Goal: Information Seeking & Learning: Learn about a topic

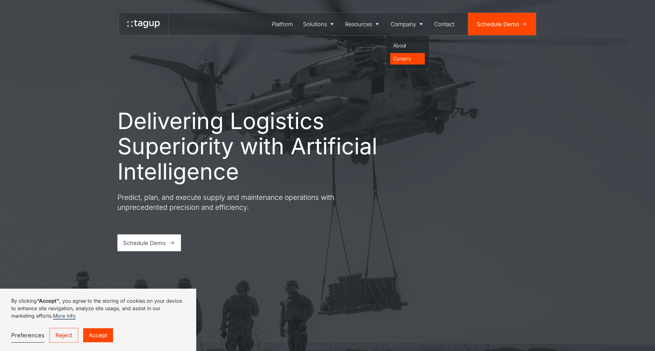
click at [398, 60] on div "Careers" at bounding box center [407, 58] width 29 height 7
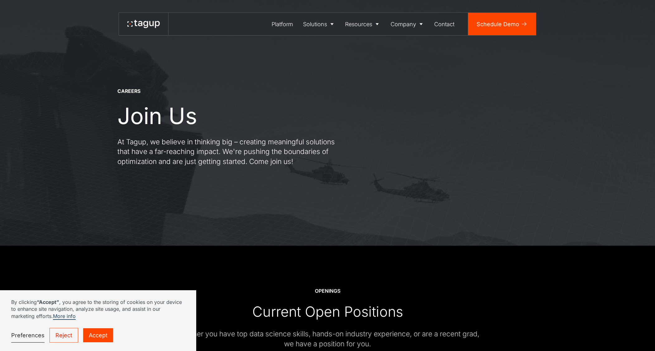
click at [93, 338] on link "Accept" at bounding box center [98, 335] width 30 height 14
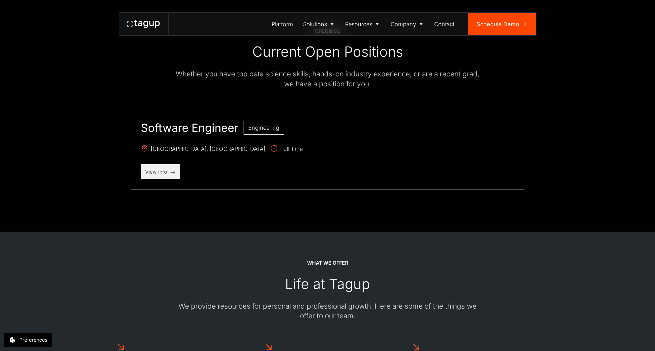
scroll to position [280, 0]
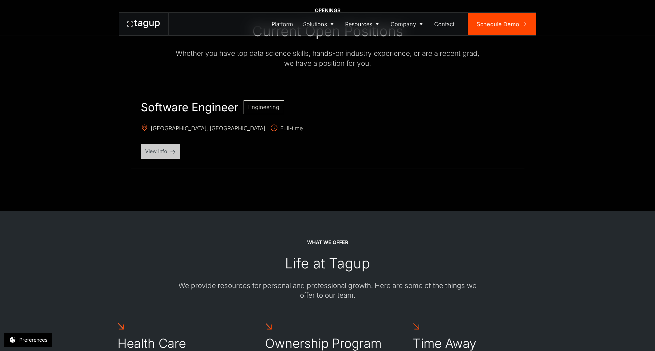
click at [157, 151] on p "View info" at bounding box center [160, 150] width 31 height 7
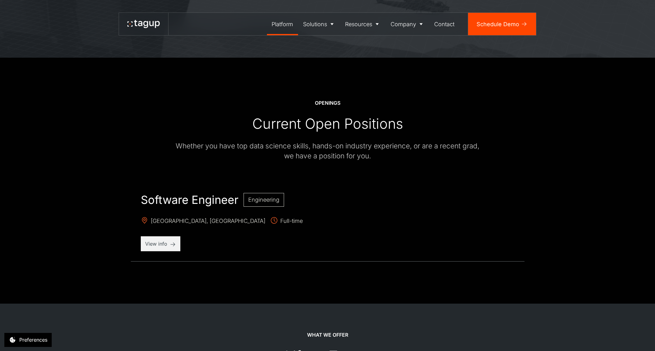
scroll to position [187, 0]
click at [285, 24] on div "Platform" at bounding box center [283, 24] width 22 height 8
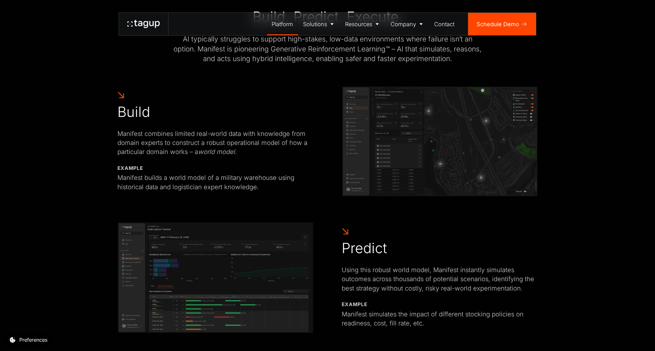
scroll to position [405, 0]
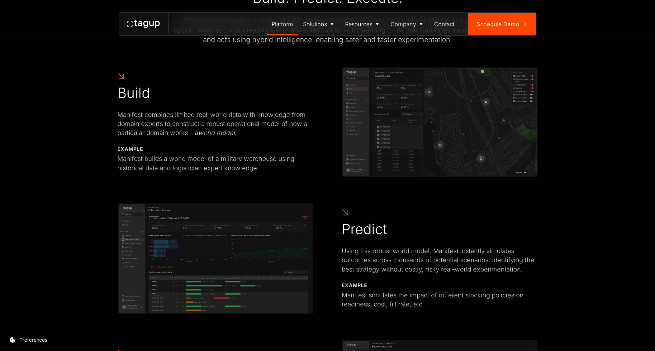
click at [404, 126] on img at bounding box center [440, 122] width 196 height 111
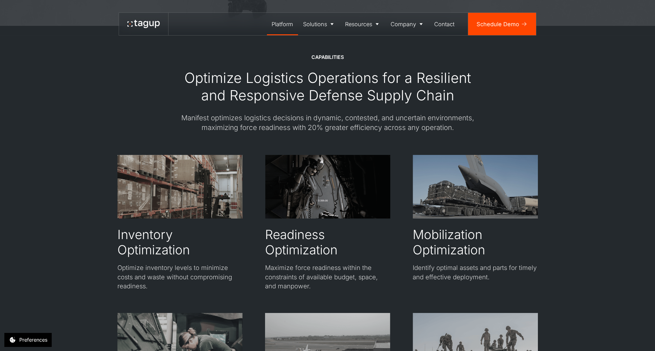
scroll to position [1060, 0]
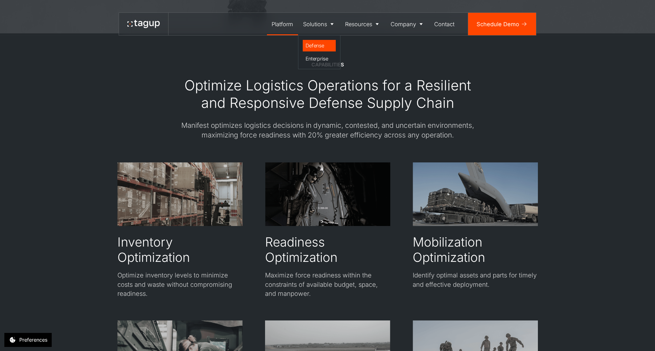
click at [321, 49] on div "Defense" at bounding box center [320, 45] width 28 height 7
